Goal: Information Seeking & Learning: Learn about a topic

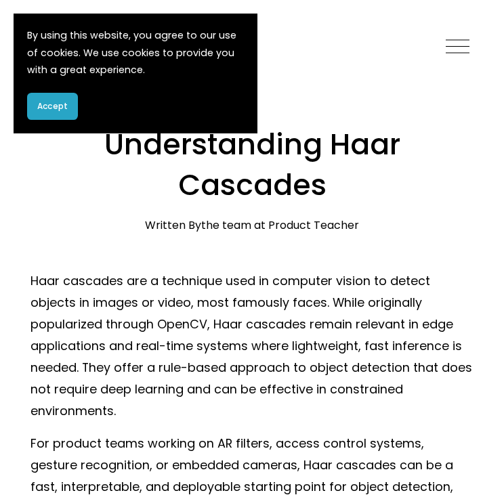
click at [66, 113] on button "Accept" at bounding box center [52, 106] width 51 height 27
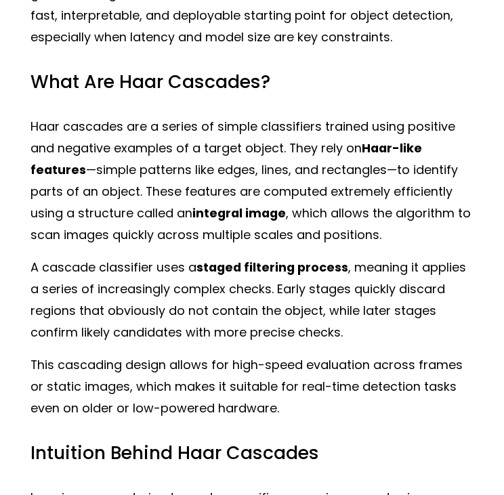
scroll to position [474, 0]
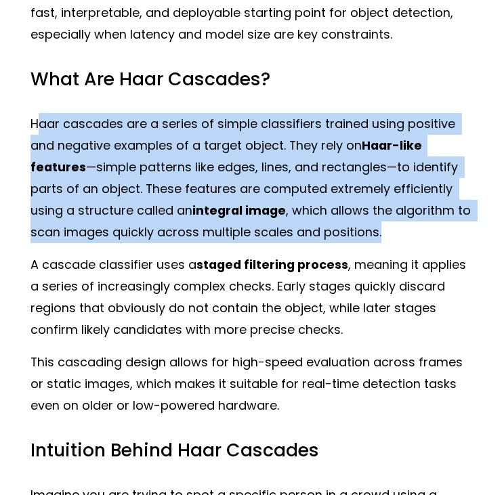
drag, startPoint x: 38, startPoint y: 119, endPoint x: 465, endPoint y: 228, distance: 441.1
click at [465, 228] on p "Haar cascades are a series of simple classifiers trained using positive and neg…" at bounding box center [252, 178] width 444 height 130
copy p "aar cascades are a series of simple classifiers trained using positive and nega…"
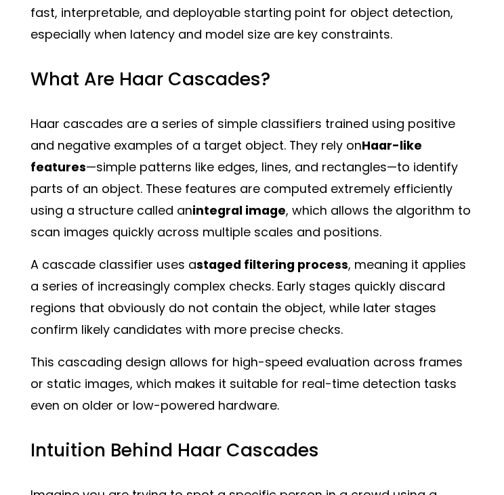
click at [376, 299] on p "A cascade classifier uses a staged filtering process , meaning it applies a ser…" at bounding box center [252, 297] width 444 height 87
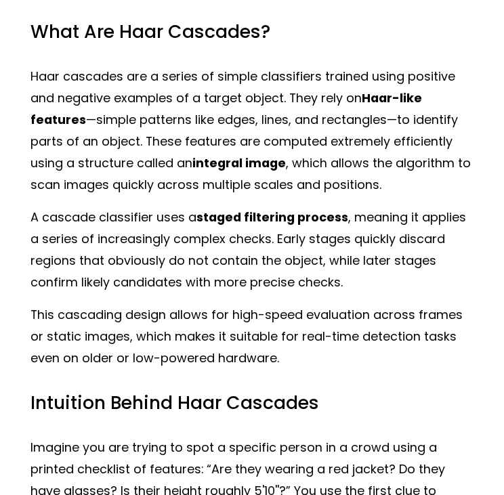
scroll to position [542, 0]
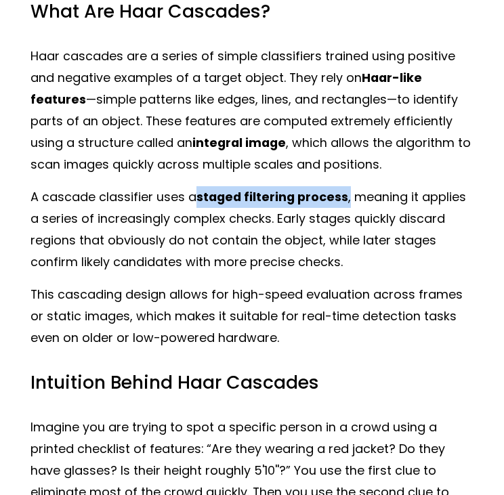
drag, startPoint x: 196, startPoint y: 200, endPoint x: 345, endPoint y: 203, distance: 148.4
click at [345, 203] on p "A cascade classifier uses a staged filtering process , meaning it applies a ser…" at bounding box center [252, 229] width 444 height 87
copy p "staged filtering process ,"
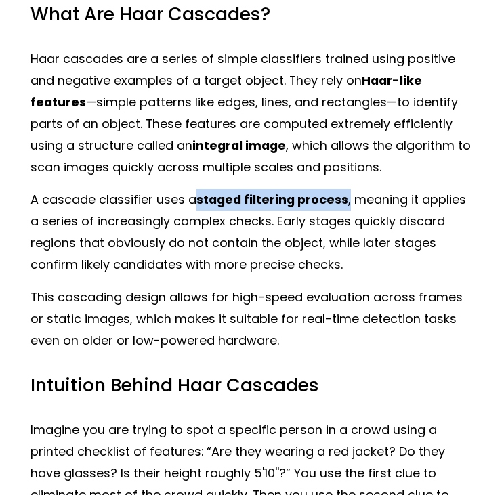
scroll to position [539, 0]
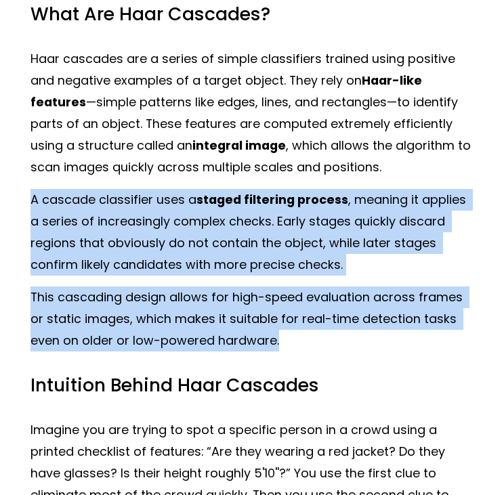
drag, startPoint x: 30, startPoint y: 199, endPoint x: 249, endPoint y: 335, distance: 258.3
copy div "A cascade classifier uses a staged filtering process , meaning it applies a ser…"
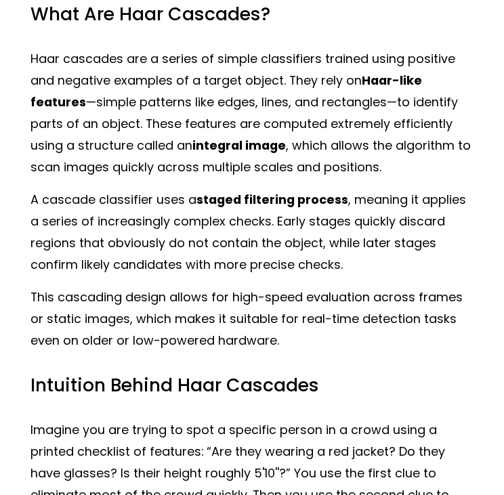
click at [276, 169] on p "Haar cascades are a series of simple classifiers trained using positive and neg…" at bounding box center [252, 113] width 444 height 130
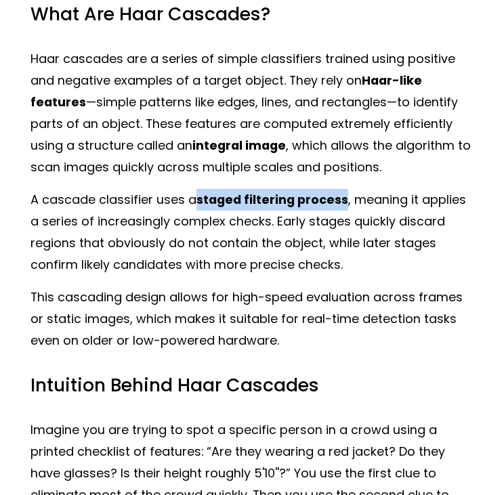
drag, startPoint x: 344, startPoint y: 205, endPoint x: 198, endPoint y: 208, distance: 145.7
click at [198, 208] on p "A cascade classifier uses a staged filtering process , meaning it applies a ser…" at bounding box center [252, 232] width 444 height 87
copy strong "staged filtering process"
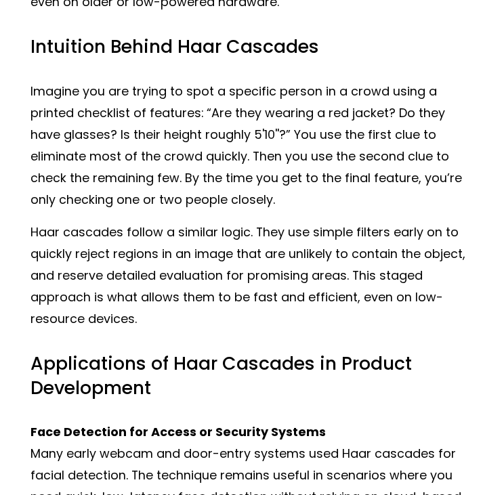
scroll to position [946, 0]
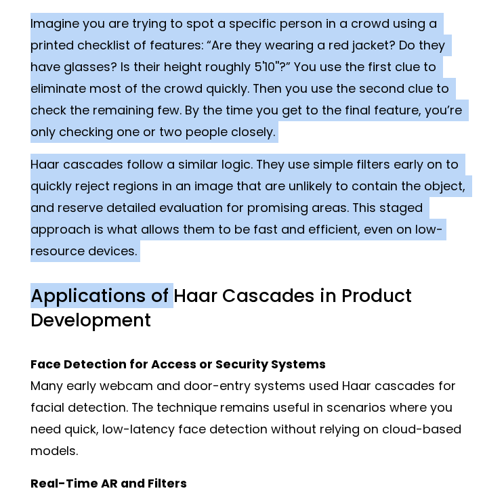
drag, startPoint x: 28, startPoint y: 24, endPoint x: 178, endPoint y: 267, distance: 285.1
copy div "Imagine you are trying to spot a specific person in a crowd using a printed che…"
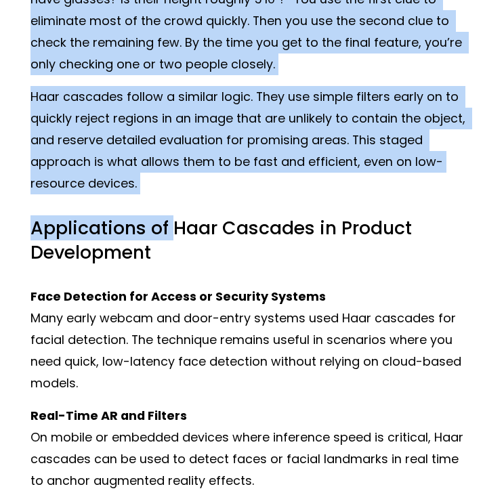
scroll to position [1020, 0]
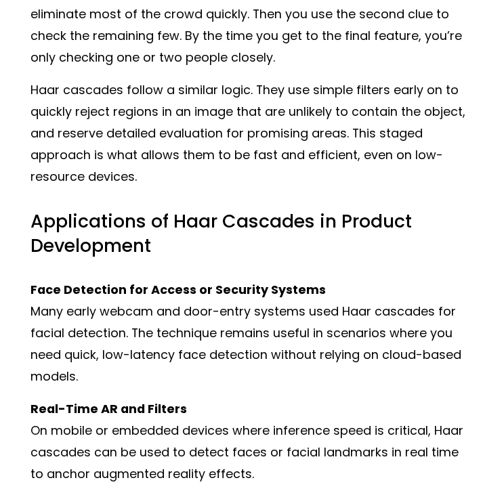
click at [228, 242] on h3 "Applications of Haar Cascades in Product Development" at bounding box center [252, 233] width 444 height 48
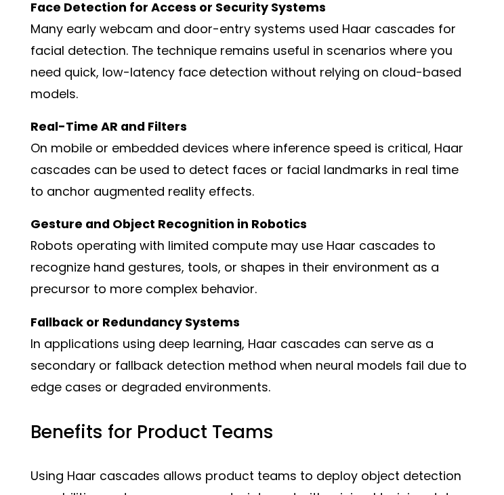
scroll to position [1334, 0]
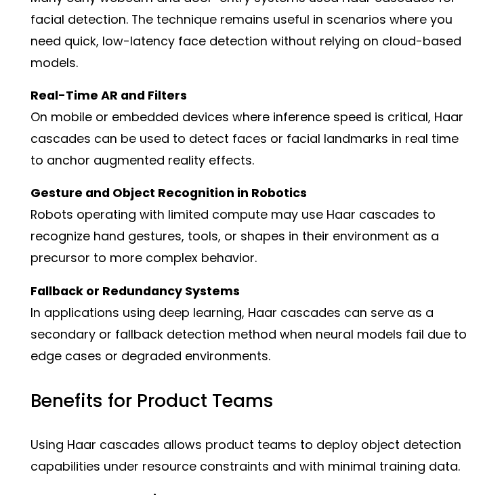
drag, startPoint x: 260, startPoint y: 163, endPoint x: 26, endPoint y: 100, distance: 242.3
click at [26, 100] on div "Haar cascades are a technique used in computer vision to detect objects in imag…" at bounding box center [252, 257] width 467 height 2665
copy p "Real-Time AR and Filters On mobile or embedded devices where inference speed is…"
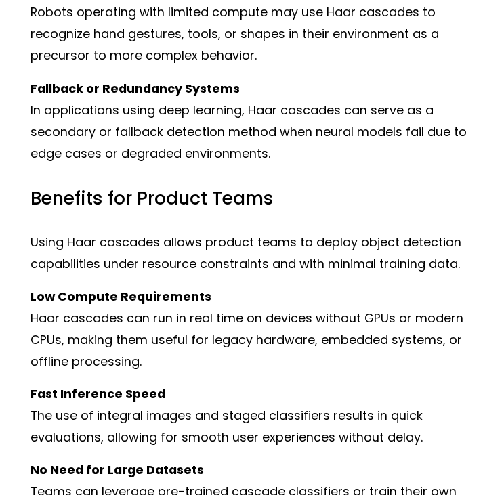
scroll to position [1537, 0]
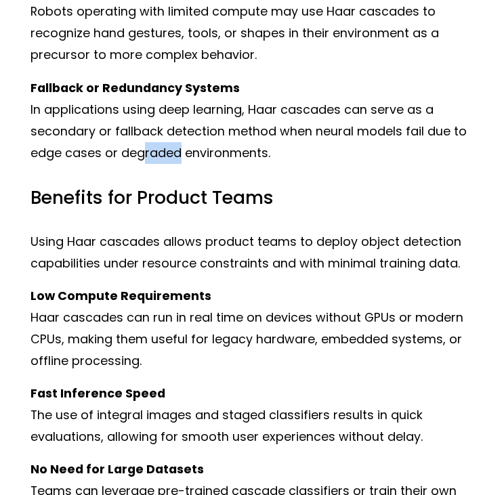
drag, startPoint x: 167, startPoint y: 157, endPoint x: 135, endPoint y: 157, distance: 31.8
click at [135, 157] on p "Fallback or Redundancy Systems In applications using deep learning, Haar cascad…" at bounding box center [252, 120] width 444 height 87
drag, startPoint x: 135, startPoint y: 157, endPoint x: 19, endPoint y: 96, distance: 130.6
click at [19, 96] on div "Haar cascades are a technique used in computer vision to detect objects in imag…" at bounding box center [252, 53] width 467 height 2665
copy p "Fallback or Redundancy Systems In applications using deep learning, Haar cascad…"
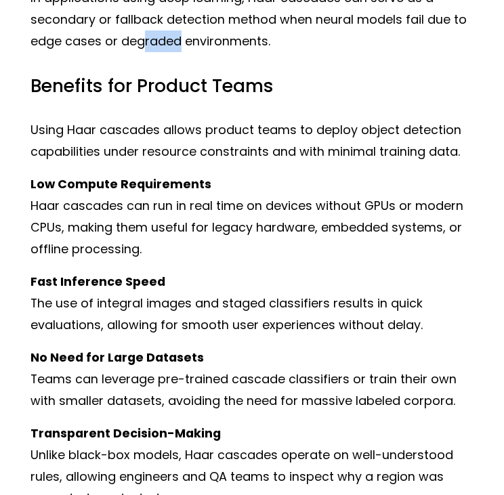
scroll to position [1673, 0]
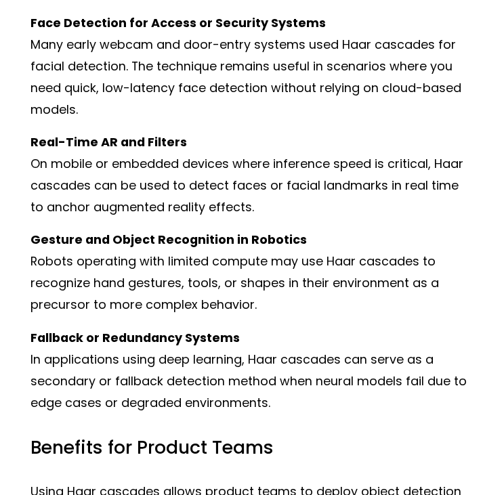
scroll to position [1171, 0]
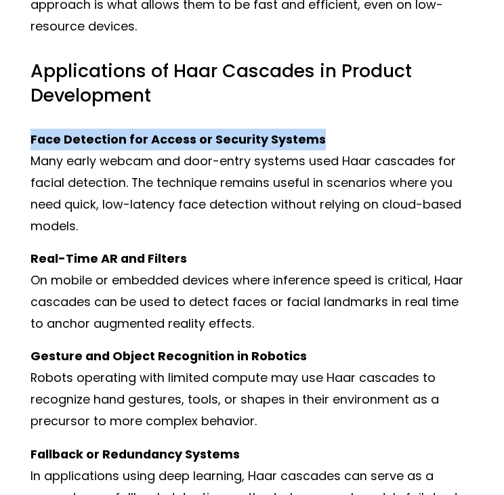
drag, startPoint x: 317, startPoint y: 138, endPoint x: -20, endPoint y: 148, distance: 336.9
click at [0, 148] on html "0 Skip to Content" at bounding box center [252, 408] width 504 height 3158
copy strong "Face Detection for Access or Security Systems"
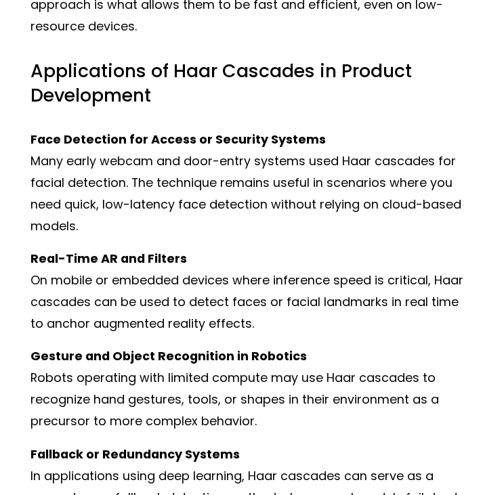
click at [281, 210] on p "Face Detection for Access or Security Systems Many early webcam and door-entry …" at bounding box center [252, 183] width 444 height 108
drag, startPoint x: 91, startPoint y: 235, endPoint x: 30, endPoint y: 151, distance: 104.2
click at [30, 151] on div "Haar cascades are a technique used in computer vision to detect objects in imag…" at bounding box center [252, 420] width 467 height 2665
copy p "Face Detection for Access or Security Systems Many early webcam and door-entry …"
